Goal: Information Seeking & Learning: Learn about a topic

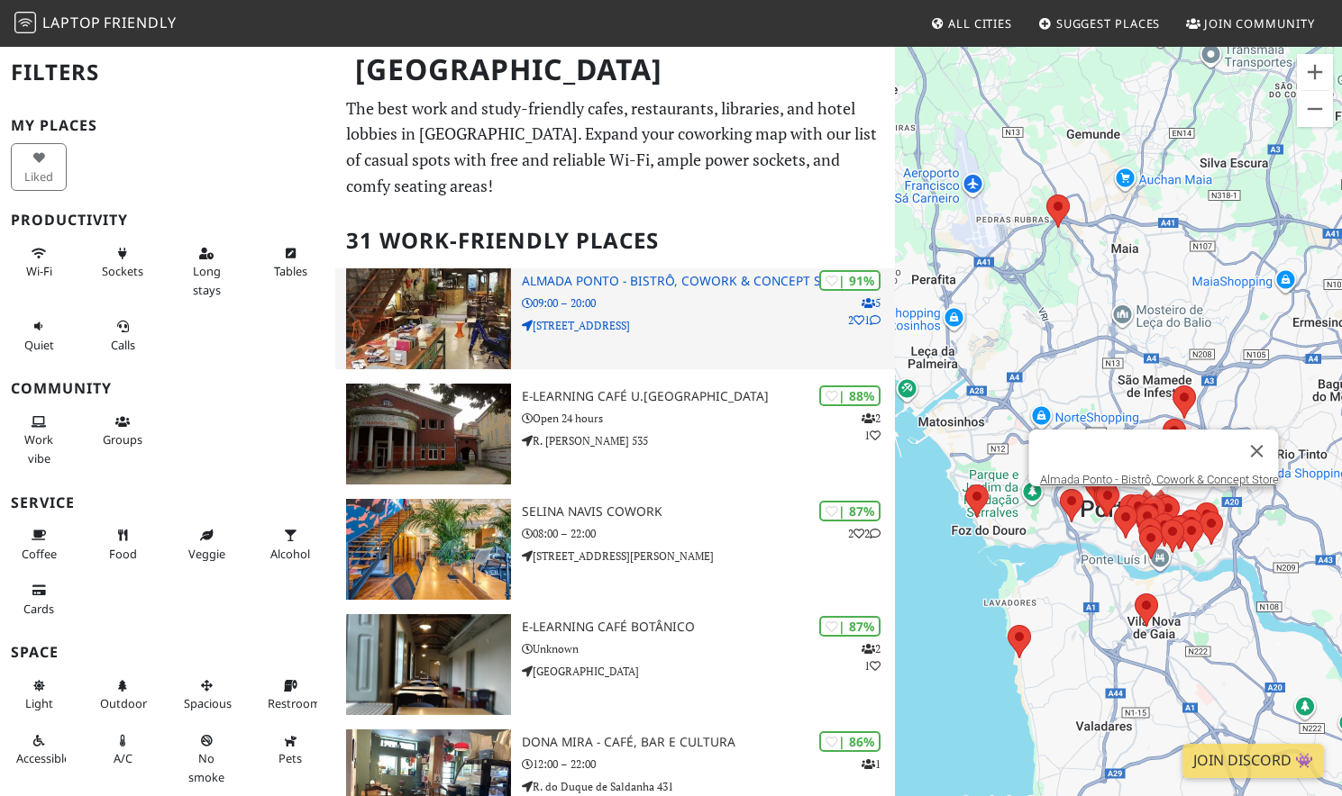
click at [758, 310] on p "09:00 – 20:00" at bounding box center [708, 303] width 373 height 17
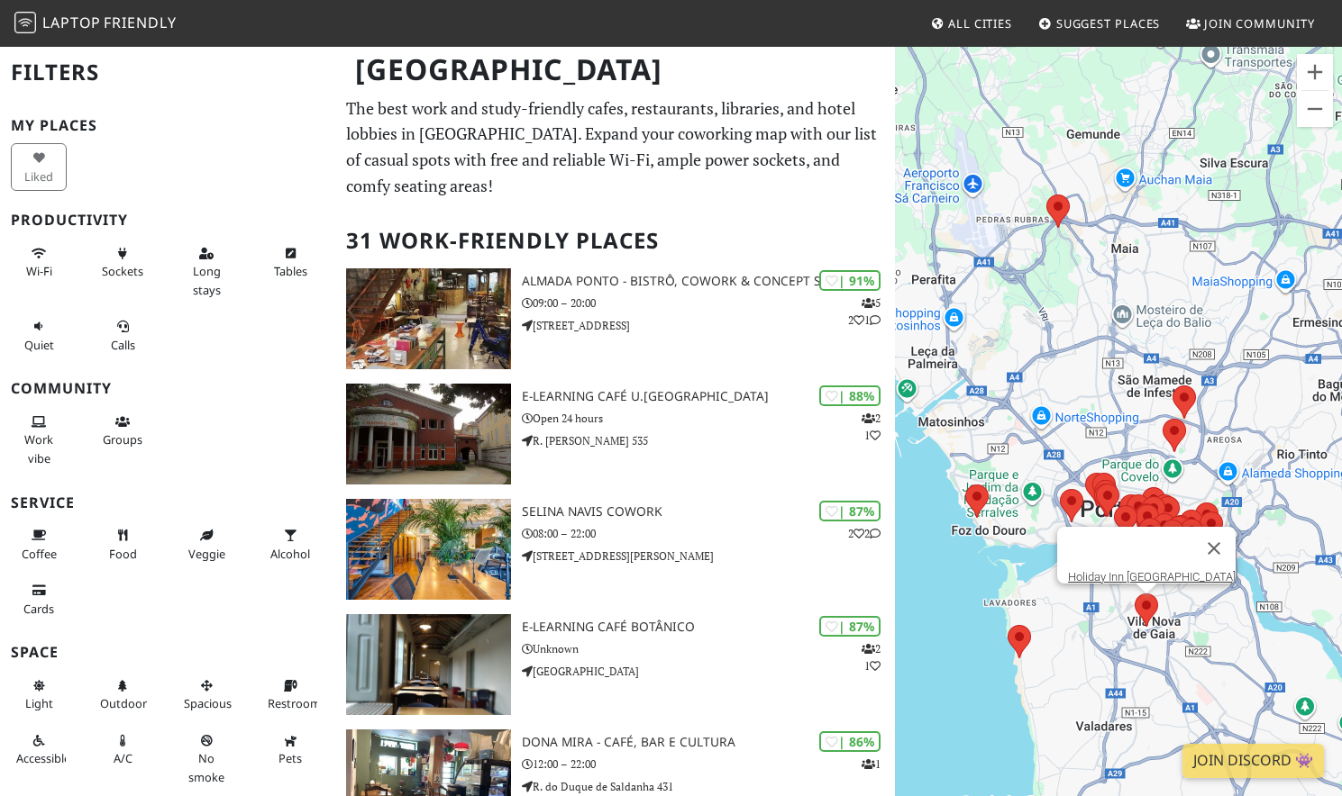
click at [1134, 594] on area at bounding box center [1134, 594] width 0 height 0
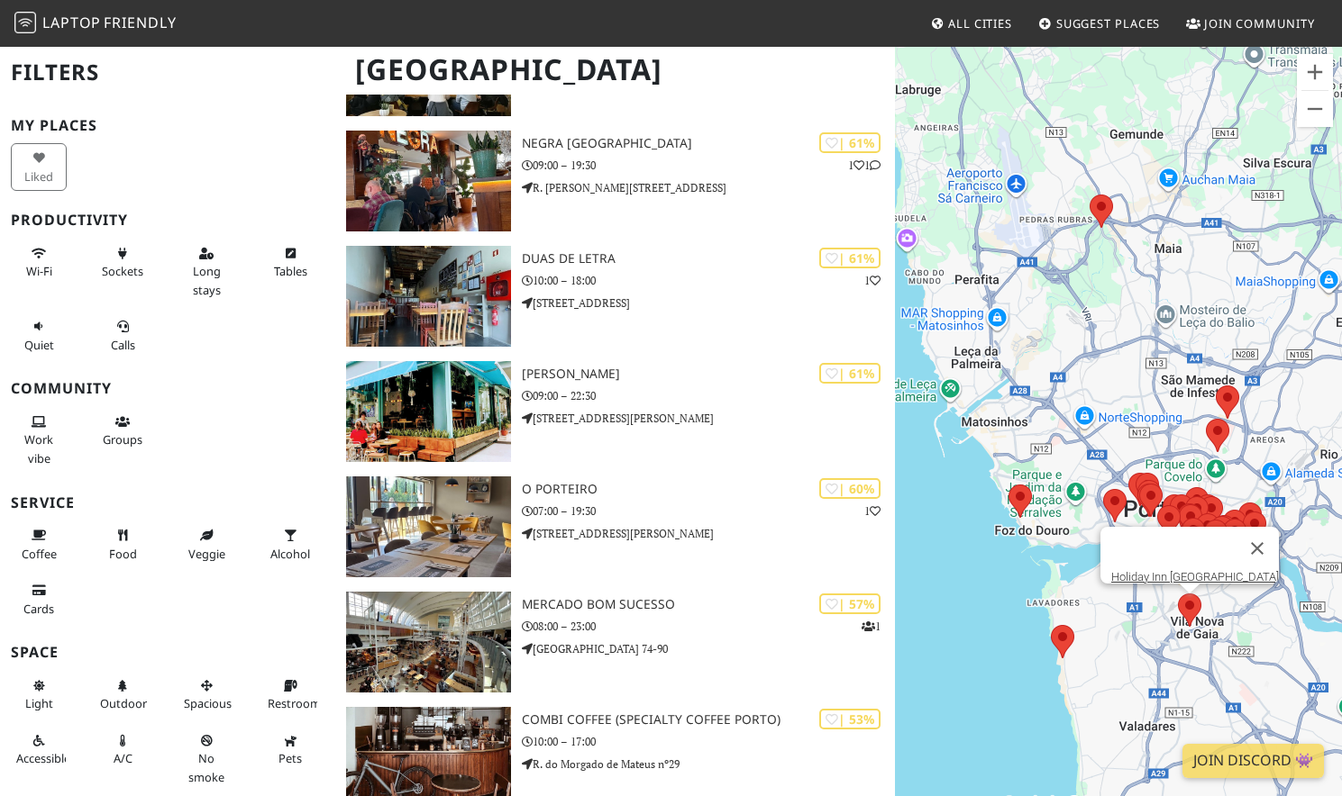
scroll to position [3162, 0]
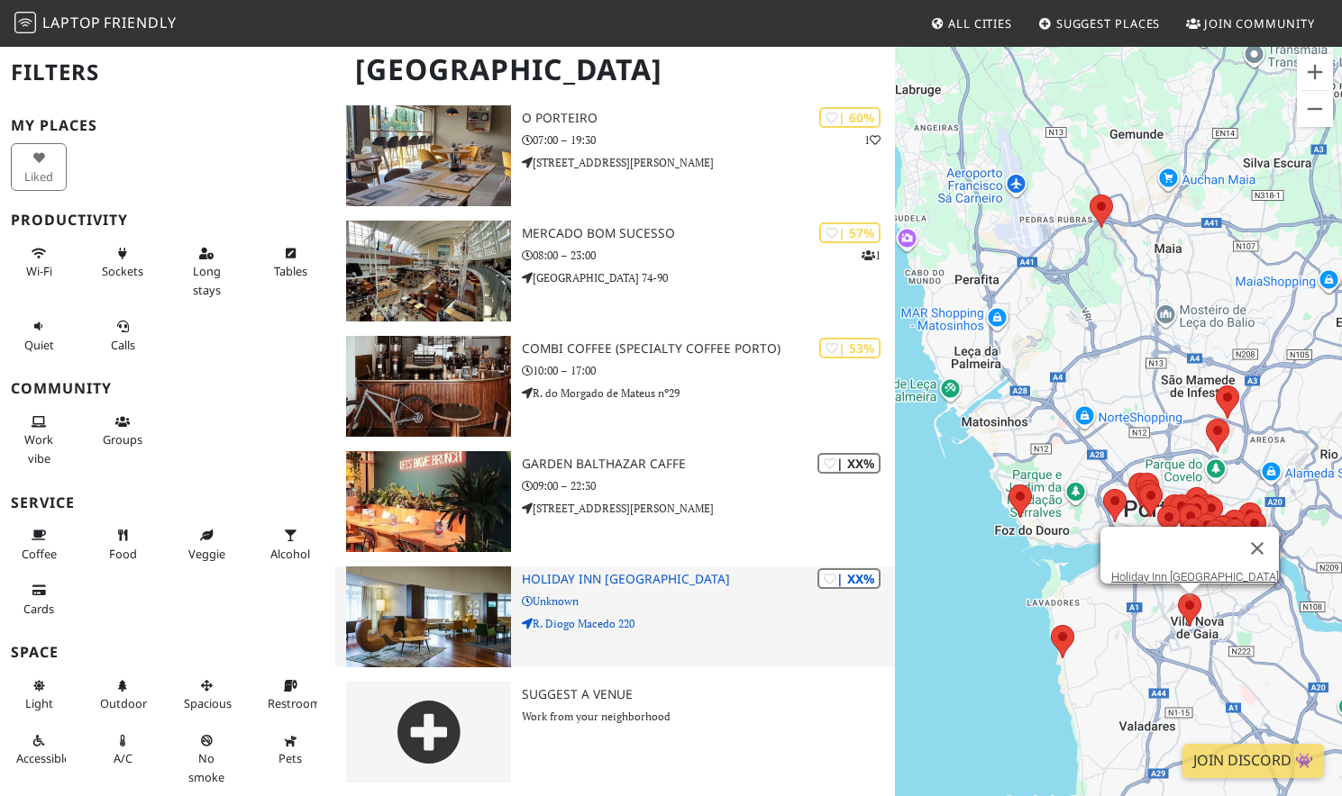
click at [763, 597] on p "Unknown" at bounding box center [708, 601] width 373 height 17
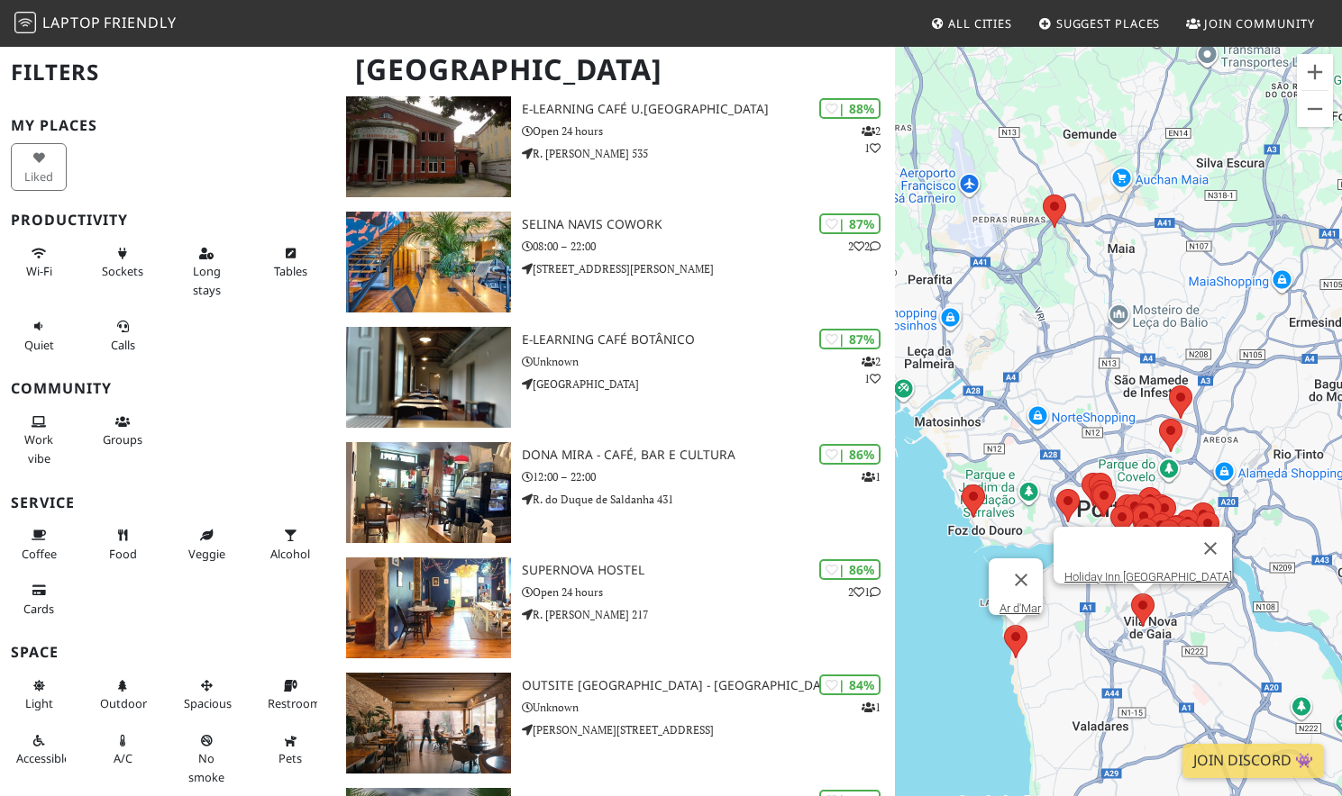
scroll to position [0, 0]
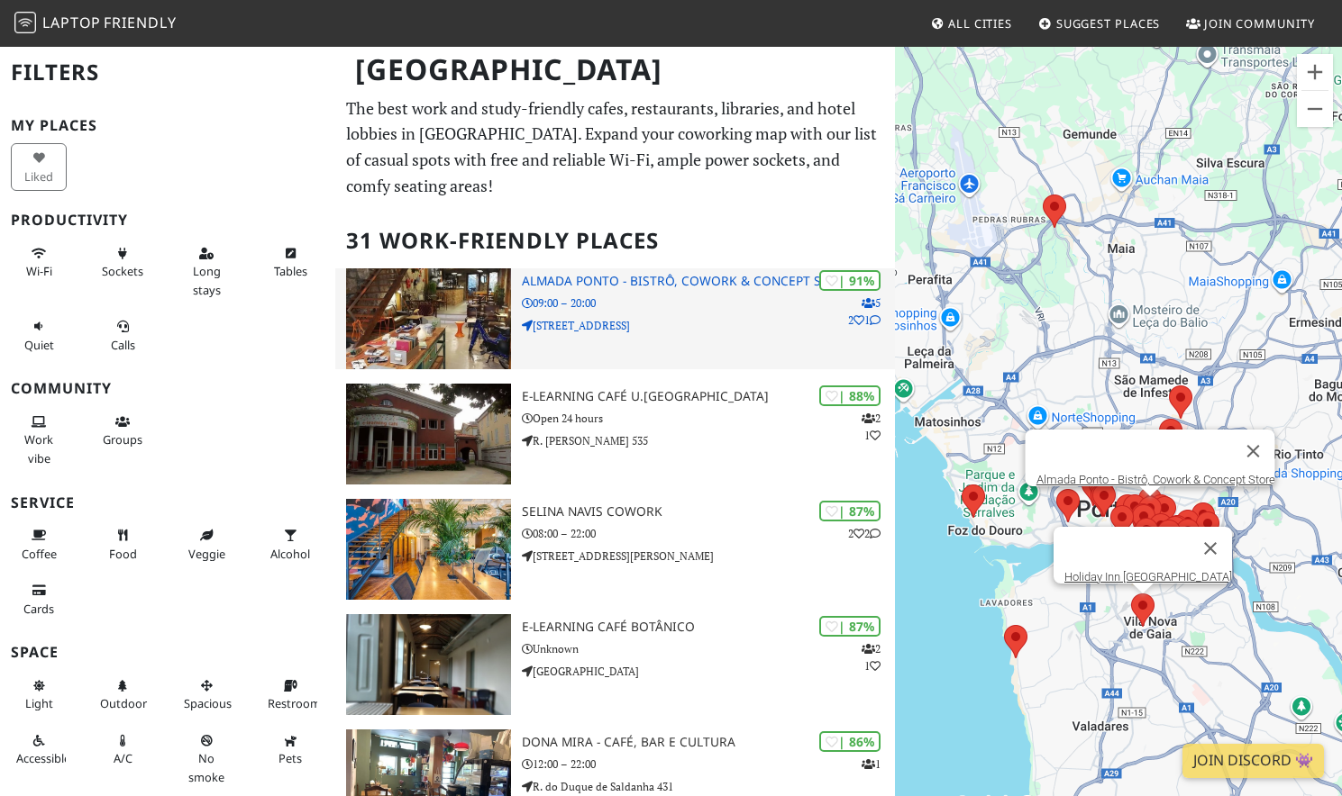
click at [687, 331] on p "Rua do Almada 544" at bounding box center [708, 325] width 373 height 17
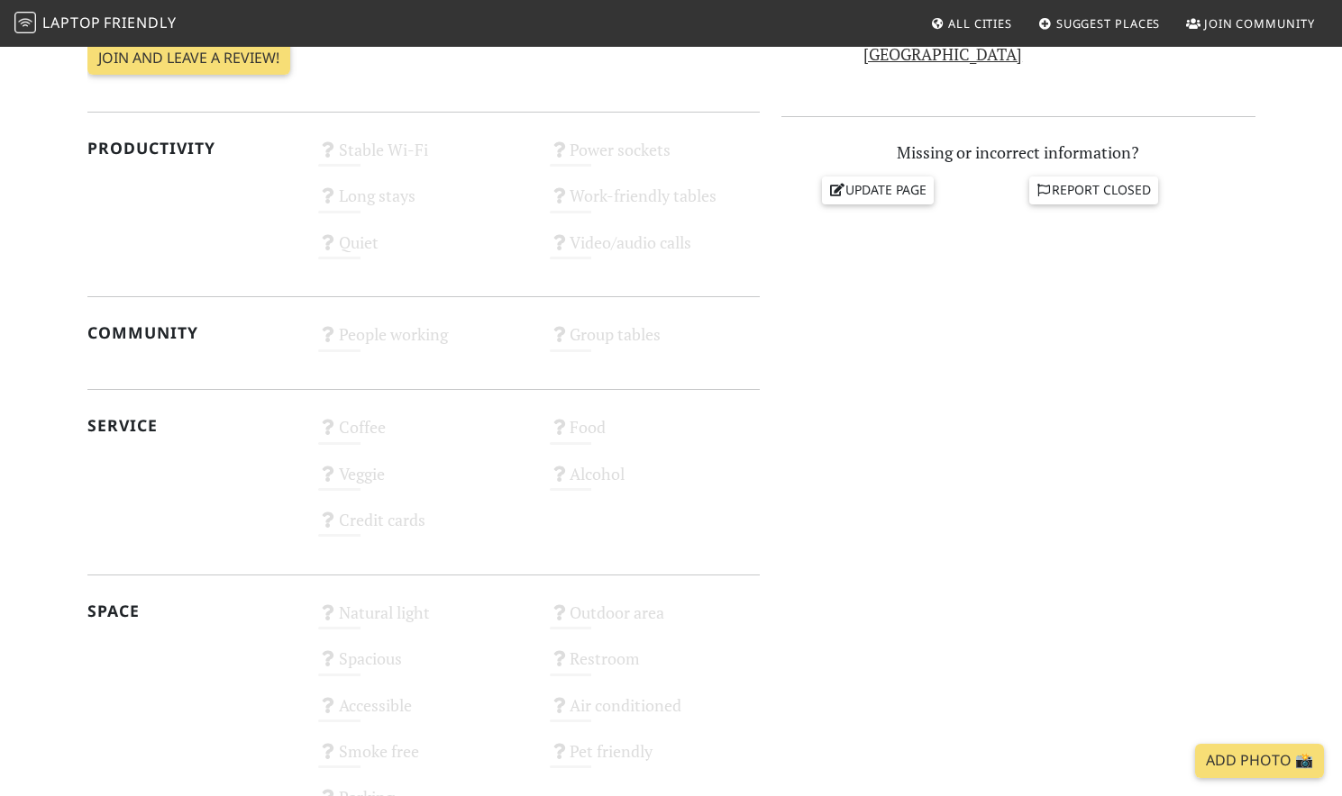
scroll to position [905, 0]
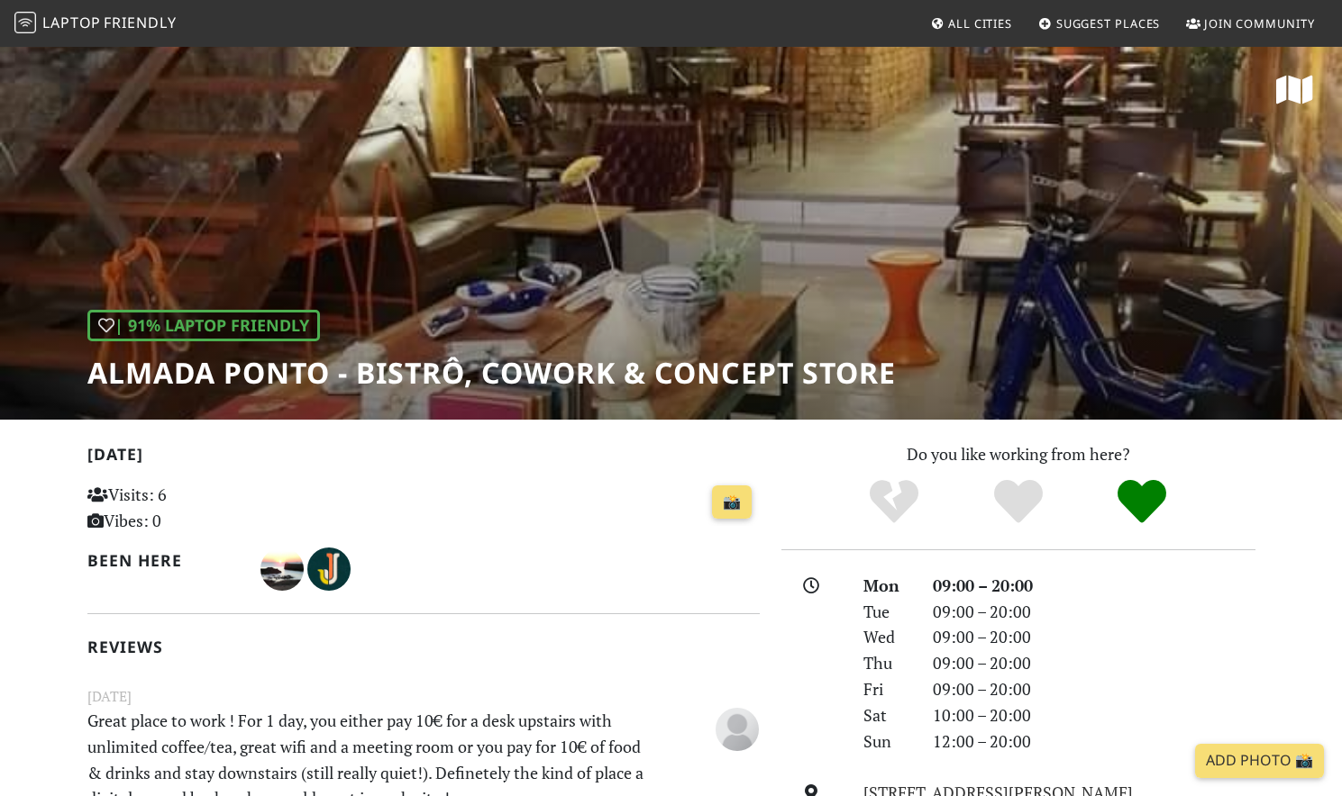
click at [875, 220] on div "| 91% Laptop Friendly Almada Ponto - Bistrô, Cowork & Concept Store" at bounding box center [671, 232] width 1342 height 375
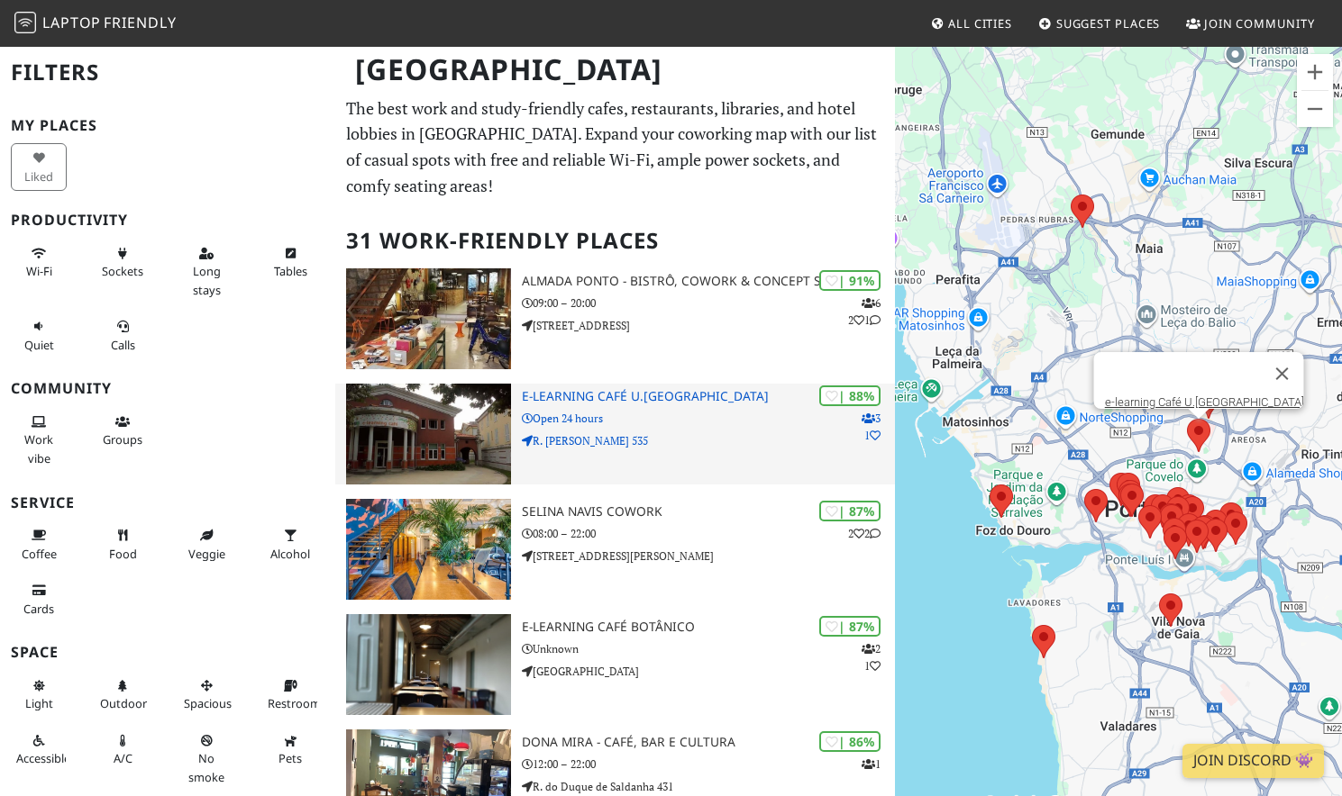
click at [687, 442] on p "R. Alfredo Allen 535" at bounding box center [708, 440] width 373 height 17
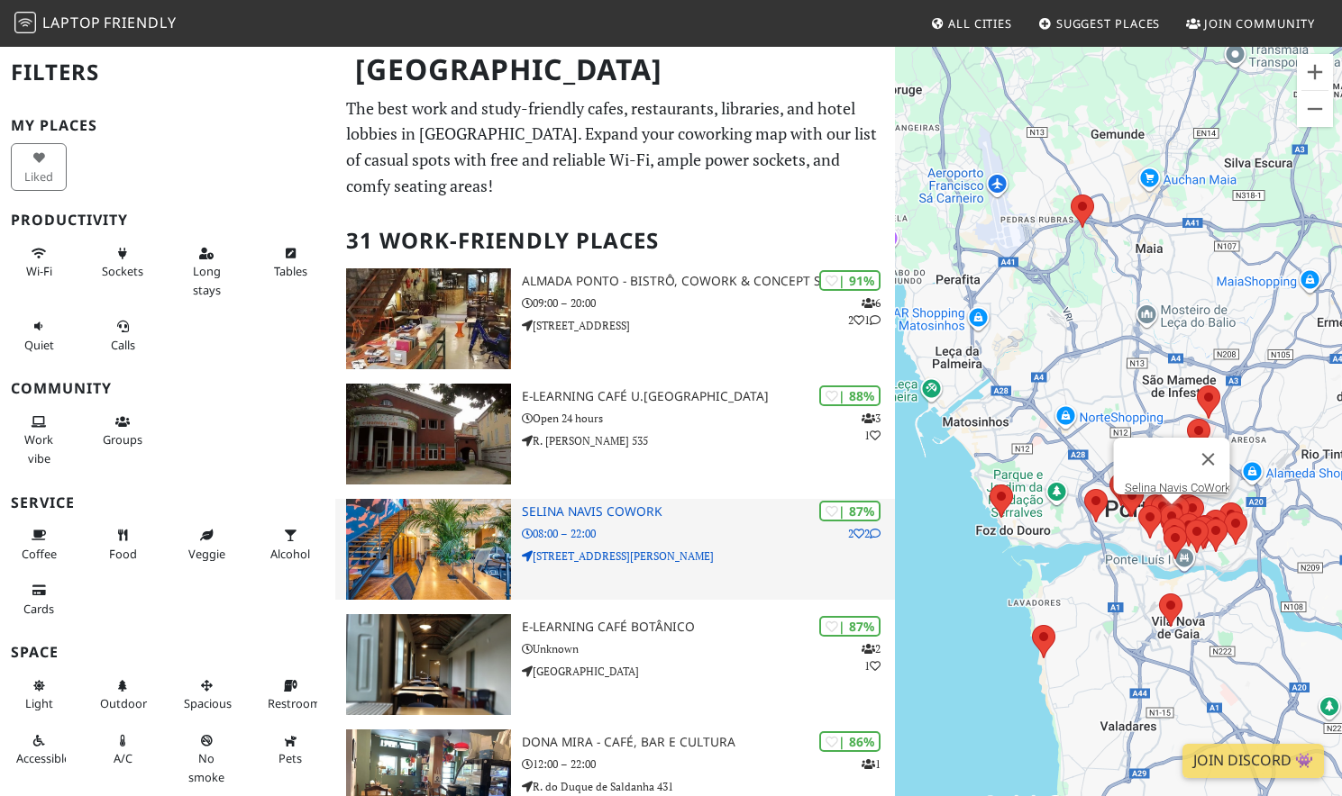
click at [698, 548] on p "Rua de José Falcão 199" at bounding box center [708, 556] width 373 height 17
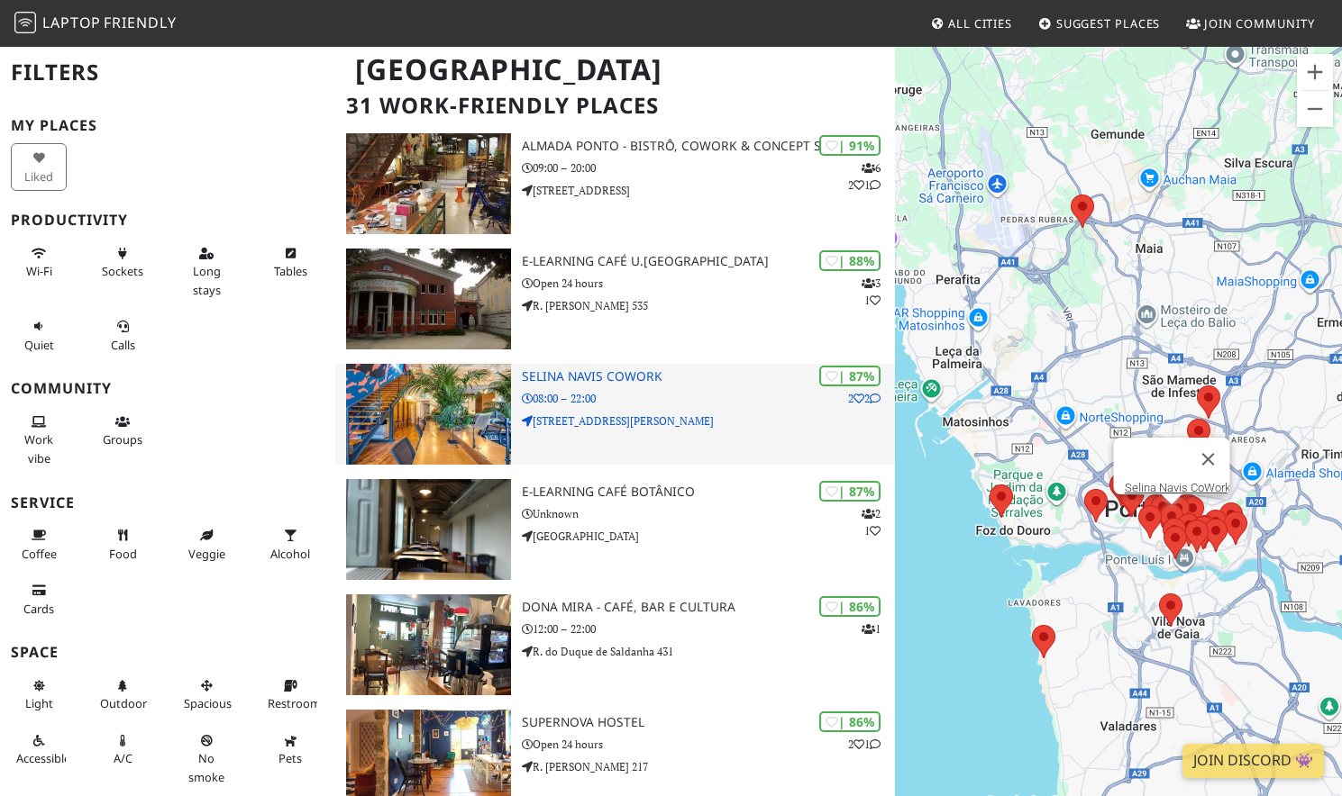
scroll to position [159, 0]
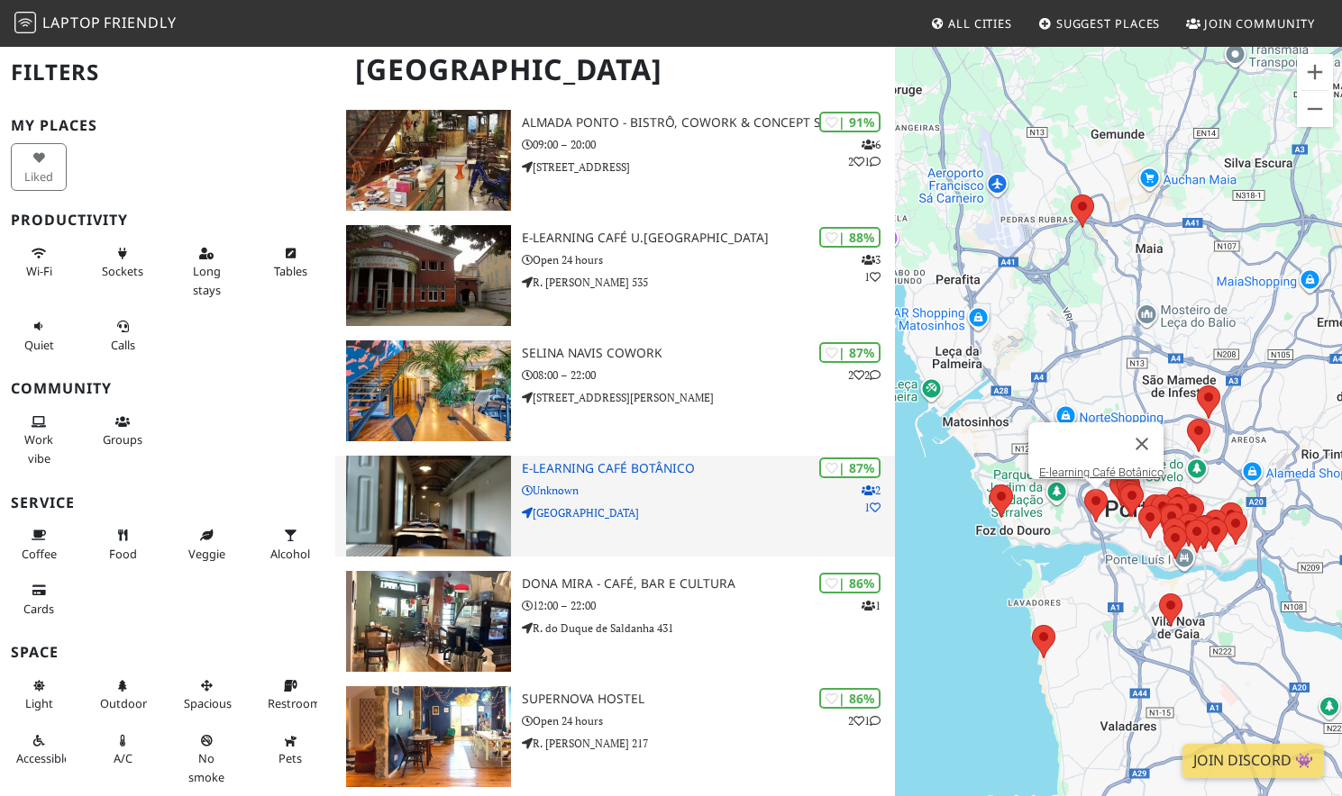
click at [659, 473] on h3 "E-learning Café Botânico" at bounding box center [708, 468] width 373 height 15
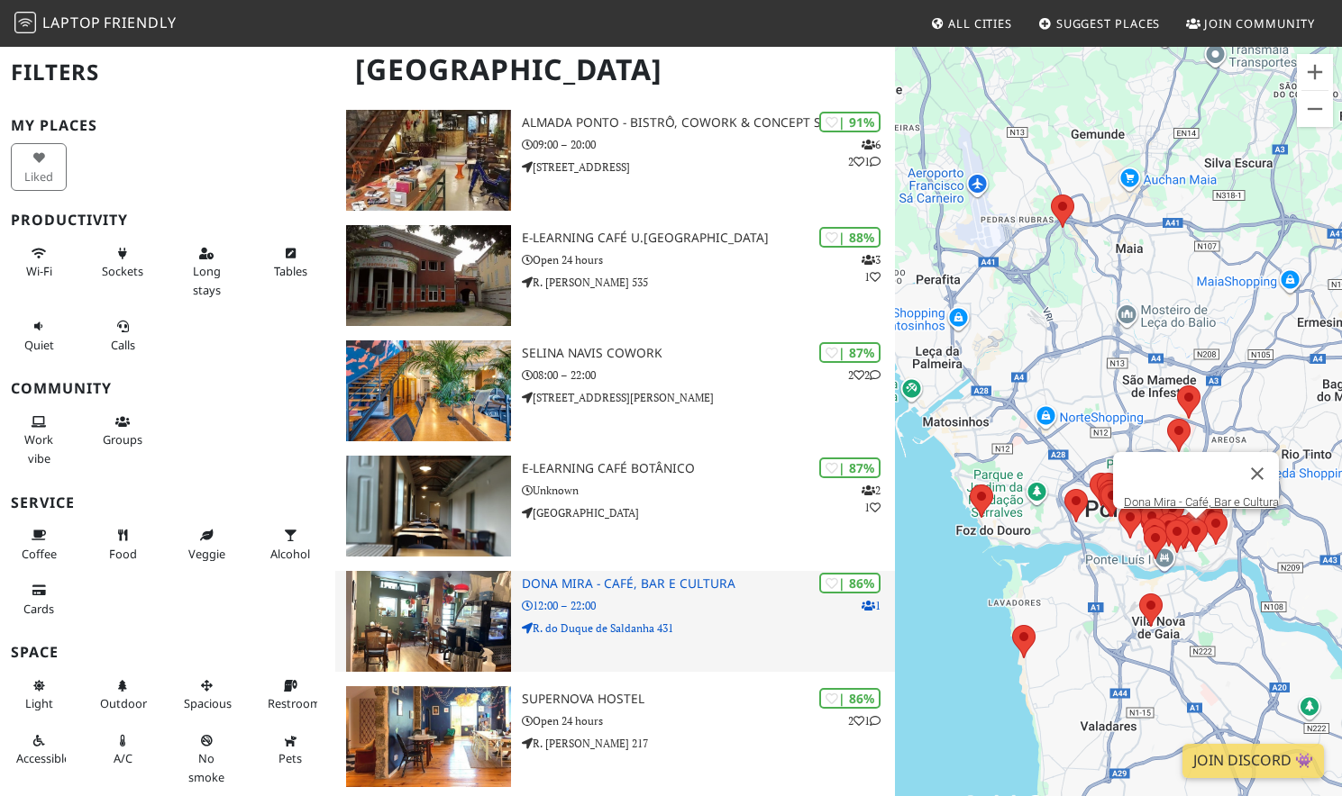
click at [623, 596] on div "| 86% 1 Dona Mira - Café, Bar e Cultura 12:00 – 22:00 R. do Duque de Saldanha 4…" at bounding box center [708, 621] width 373 height 101
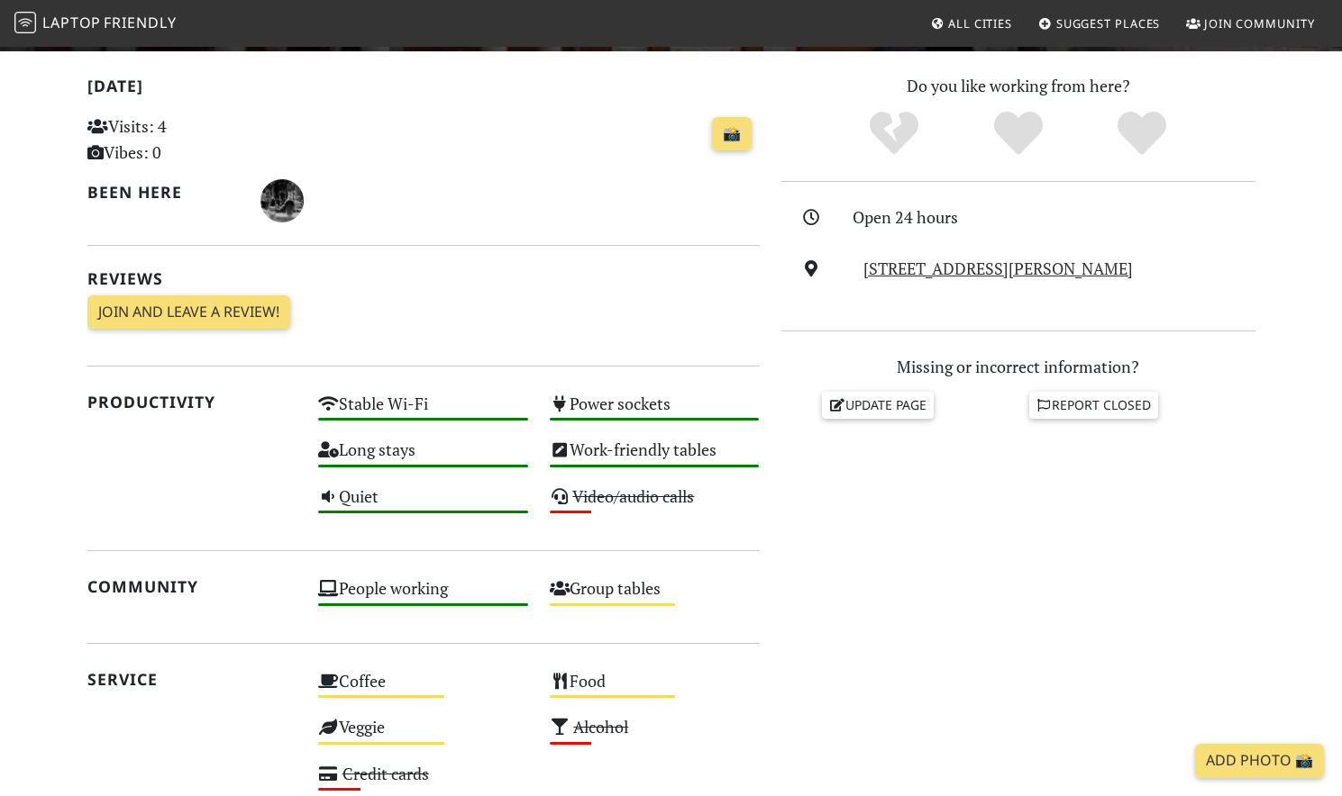
scroll to position [369, 0]
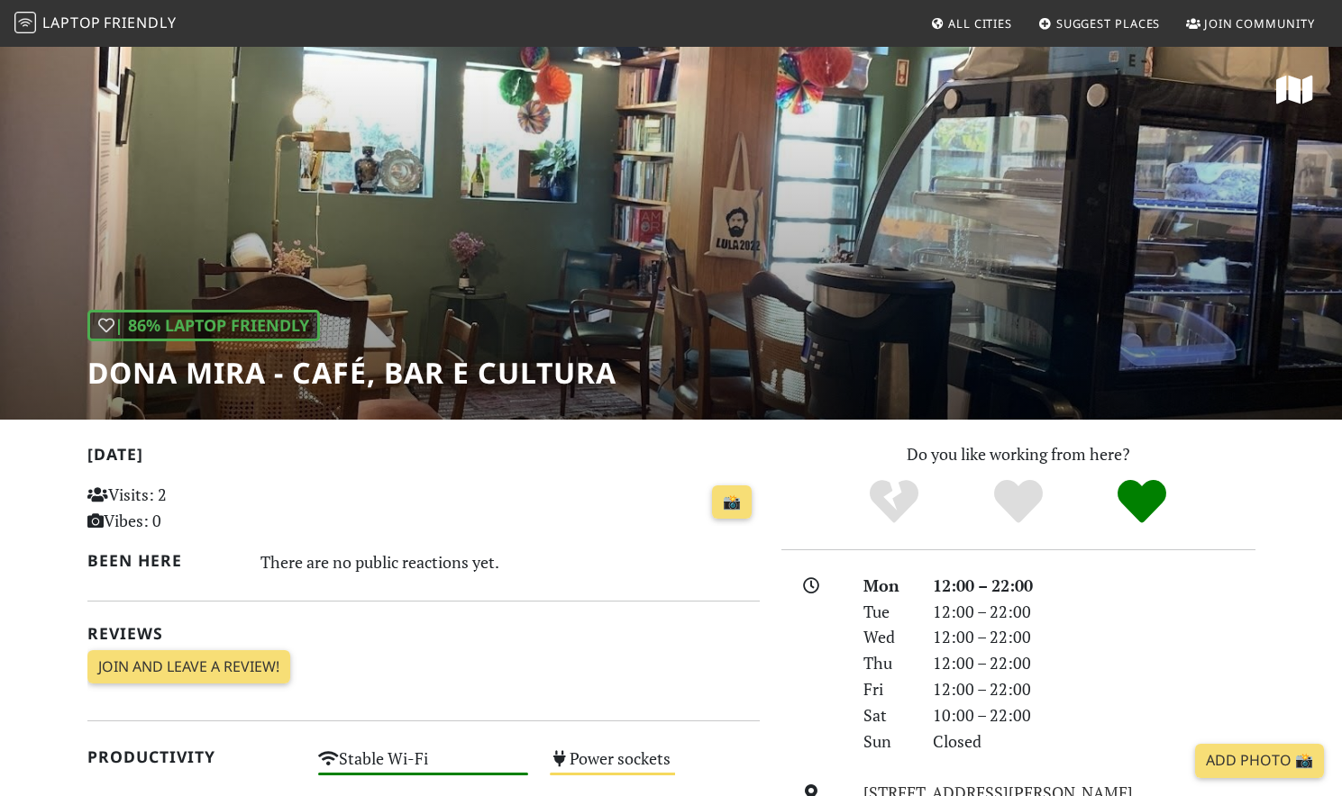
click at [691, 249] on div "| 86% Laptop Friendly [PERSON_NAME] - Café, Bar e Cultura" at bounding box center [671, 232] width 1342 height 375
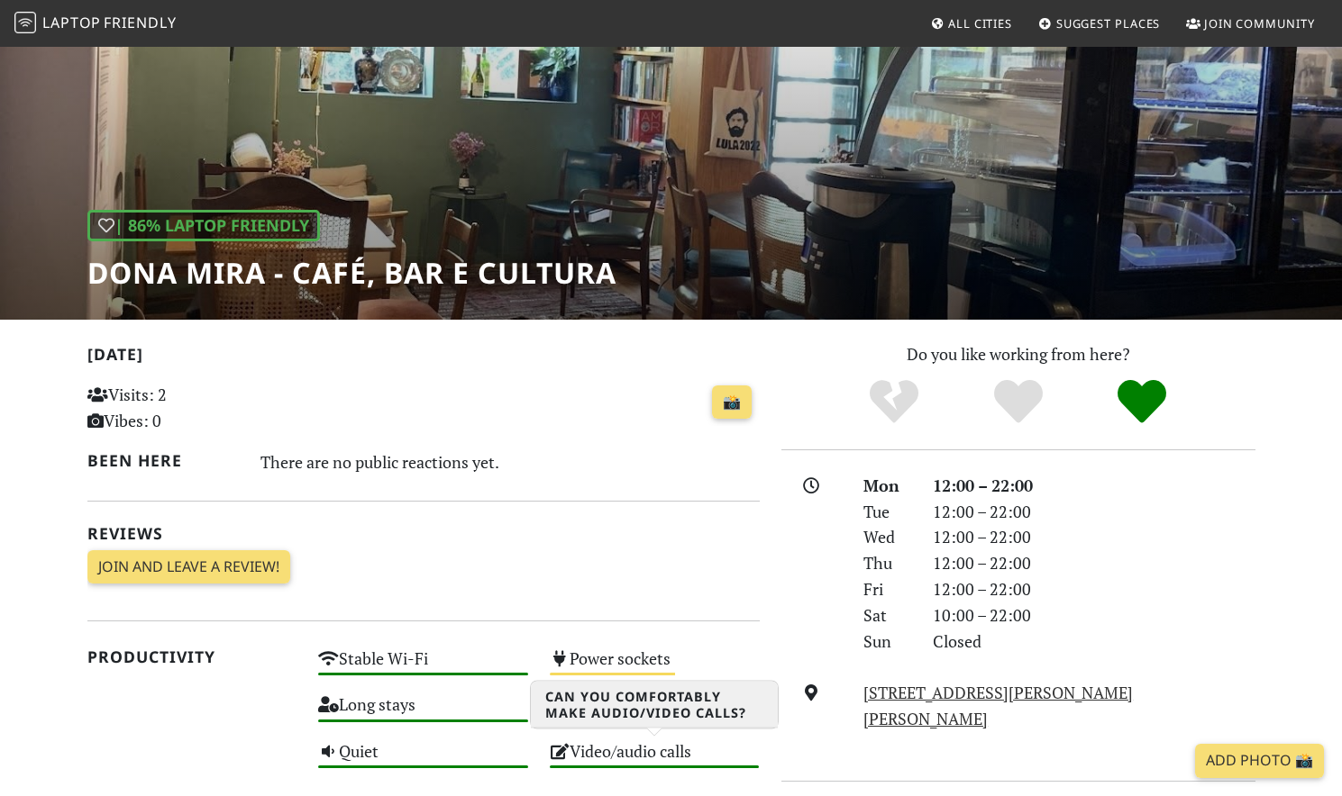
scroll to position [44, 0]
